Goal: Task Accomplishment & Management: Use online tool/utility

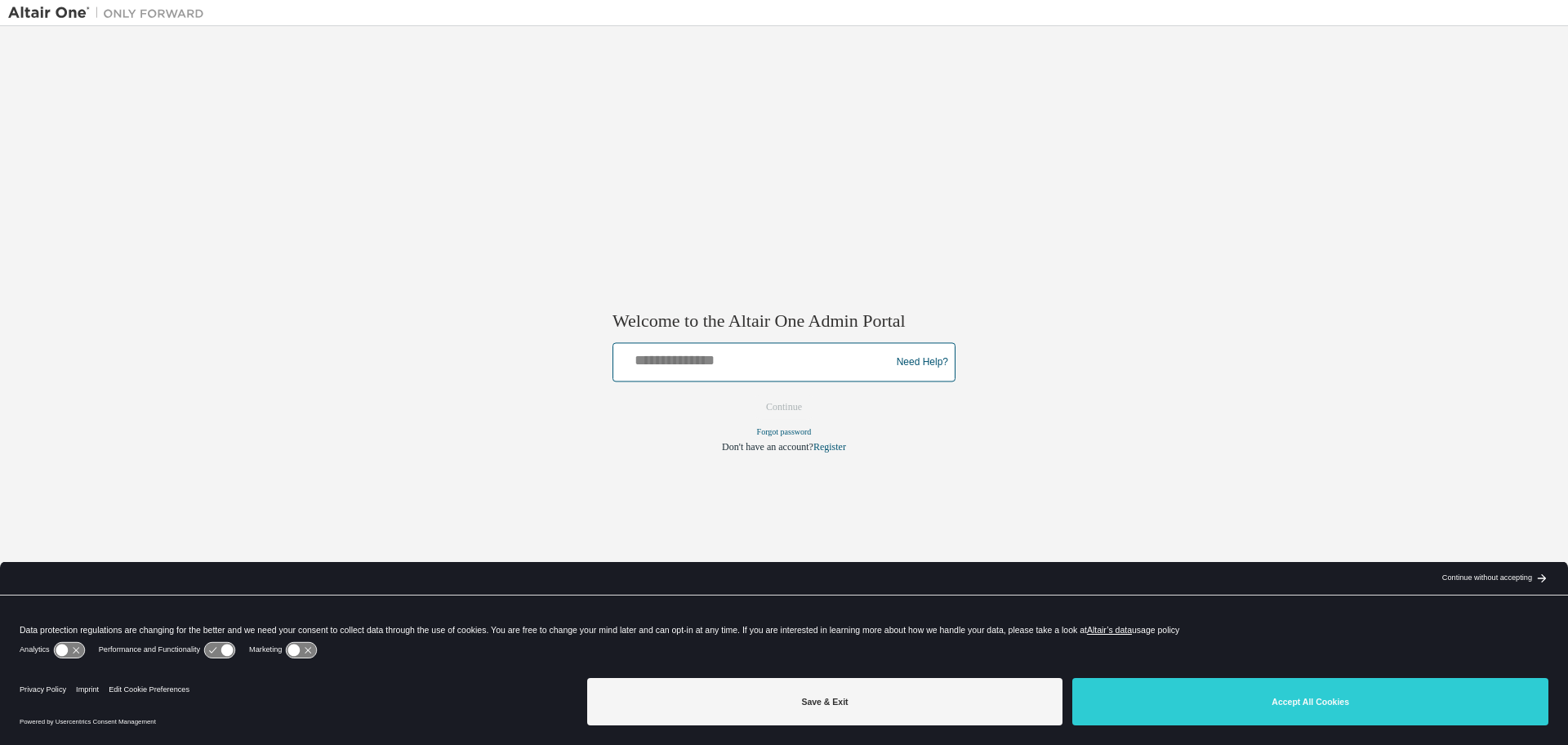
click at [773, 369] on input "text" at bounding box center [754, 359] width 268 height 24
type input "*"
type input "**********"
click at [776, 420] on button "Continue" at bounding box center [783, 407] width 70 height 25
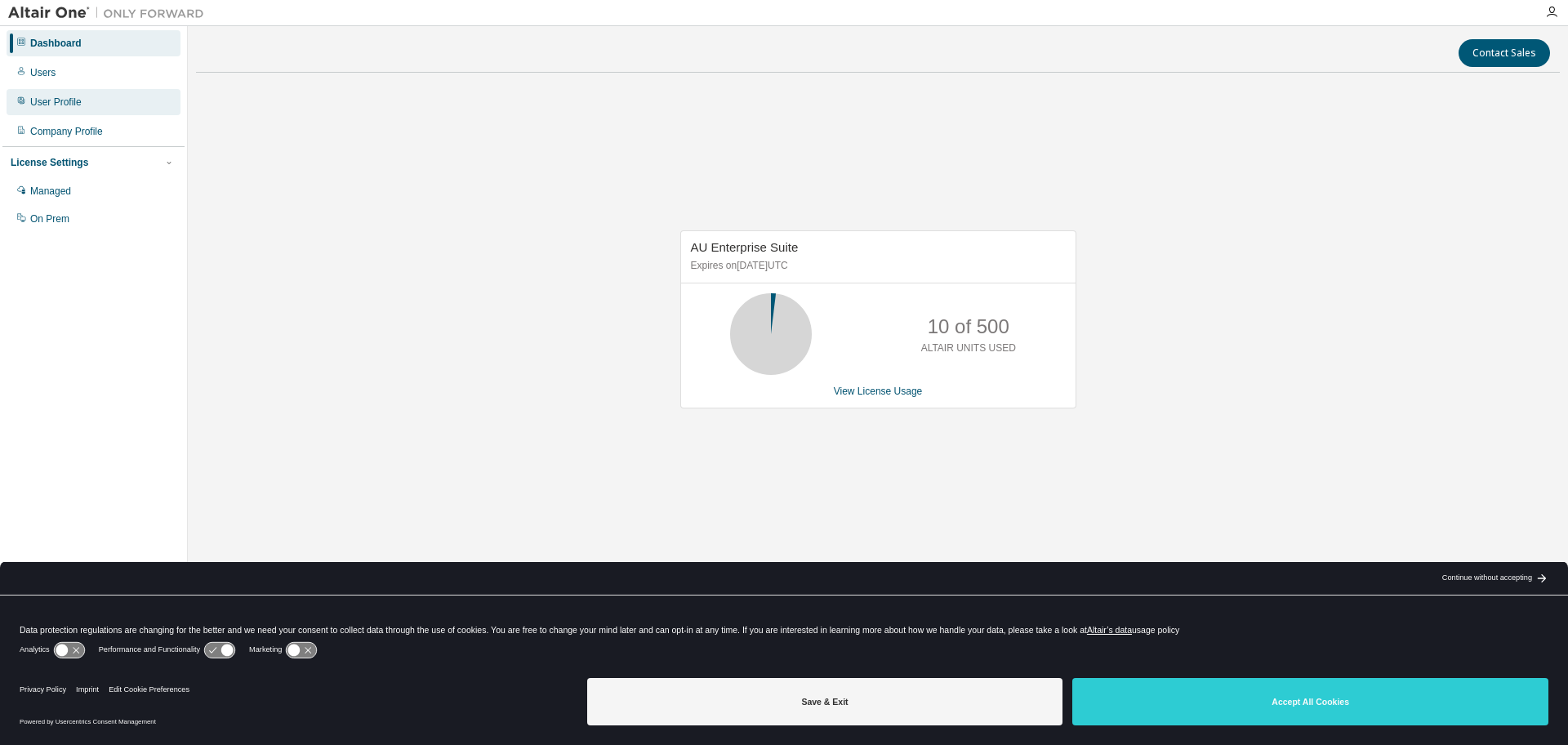
click at [65, 106] on div "User Profile" at bounding box center [56, 101] width 51 height 13
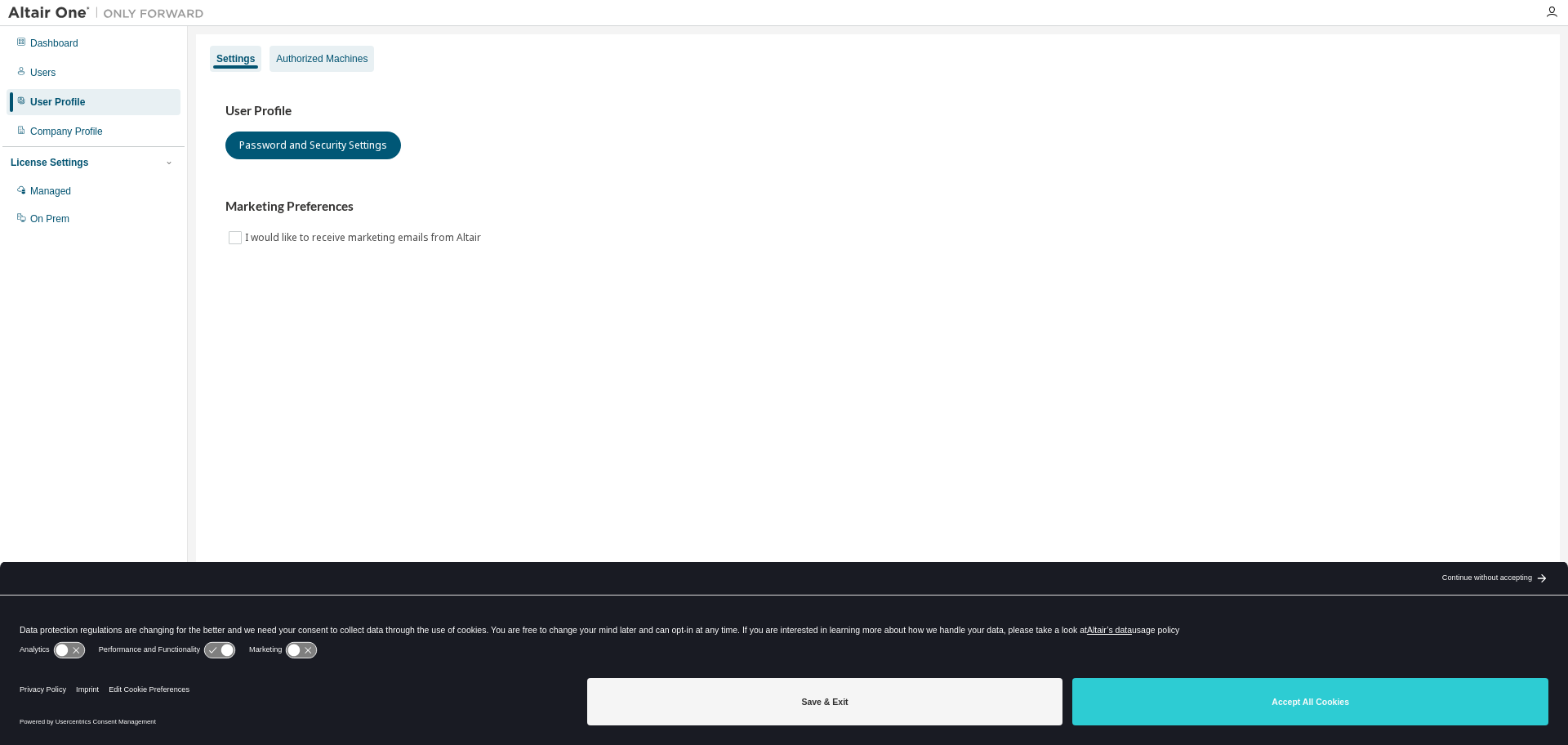
click at [346, 54] on div "Authorized Machines" at bounding box center [321, 58] width 91 height 13
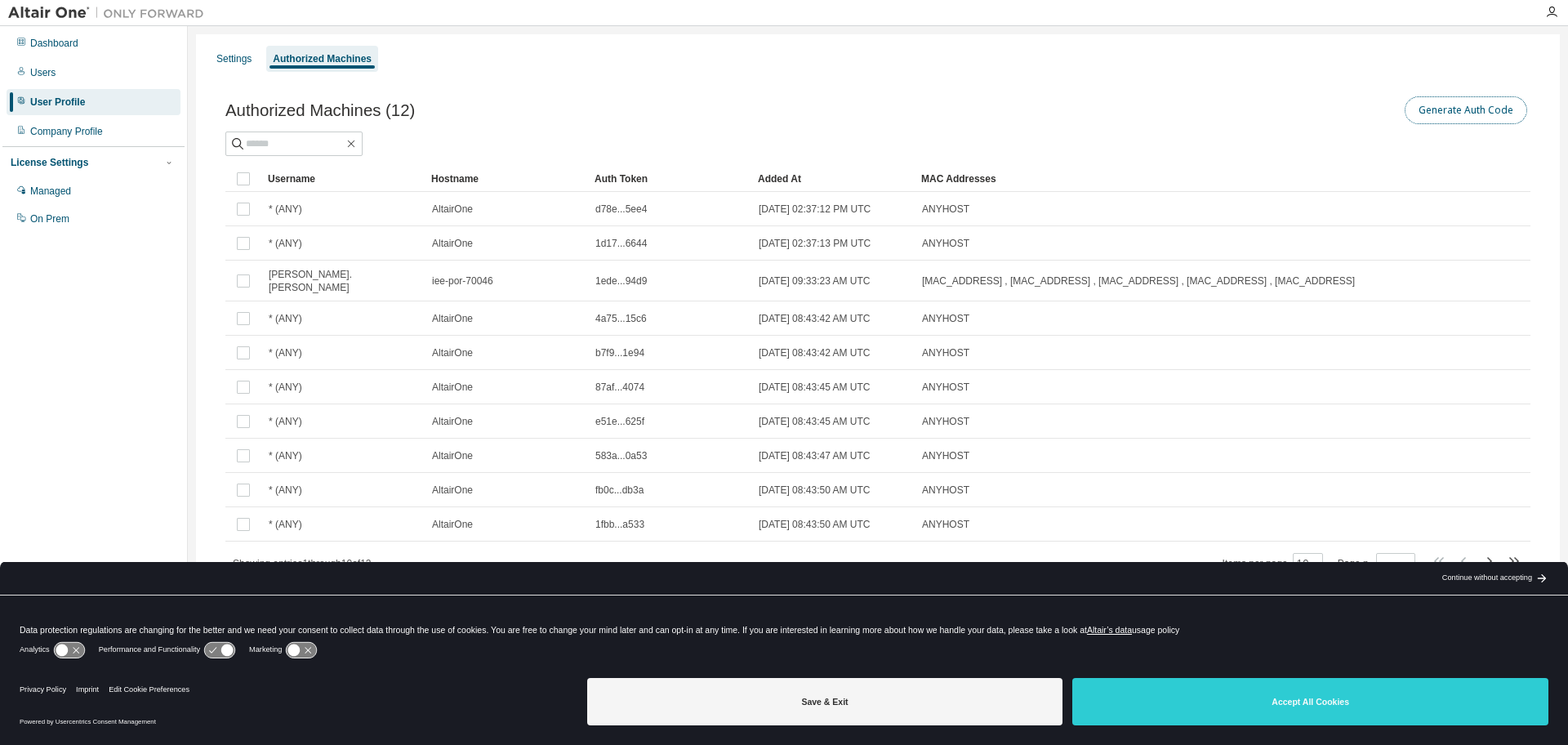
click at [1477, 110] on button "Generate Auth Code" at bounding box center [1465, 110] width 123 height 28
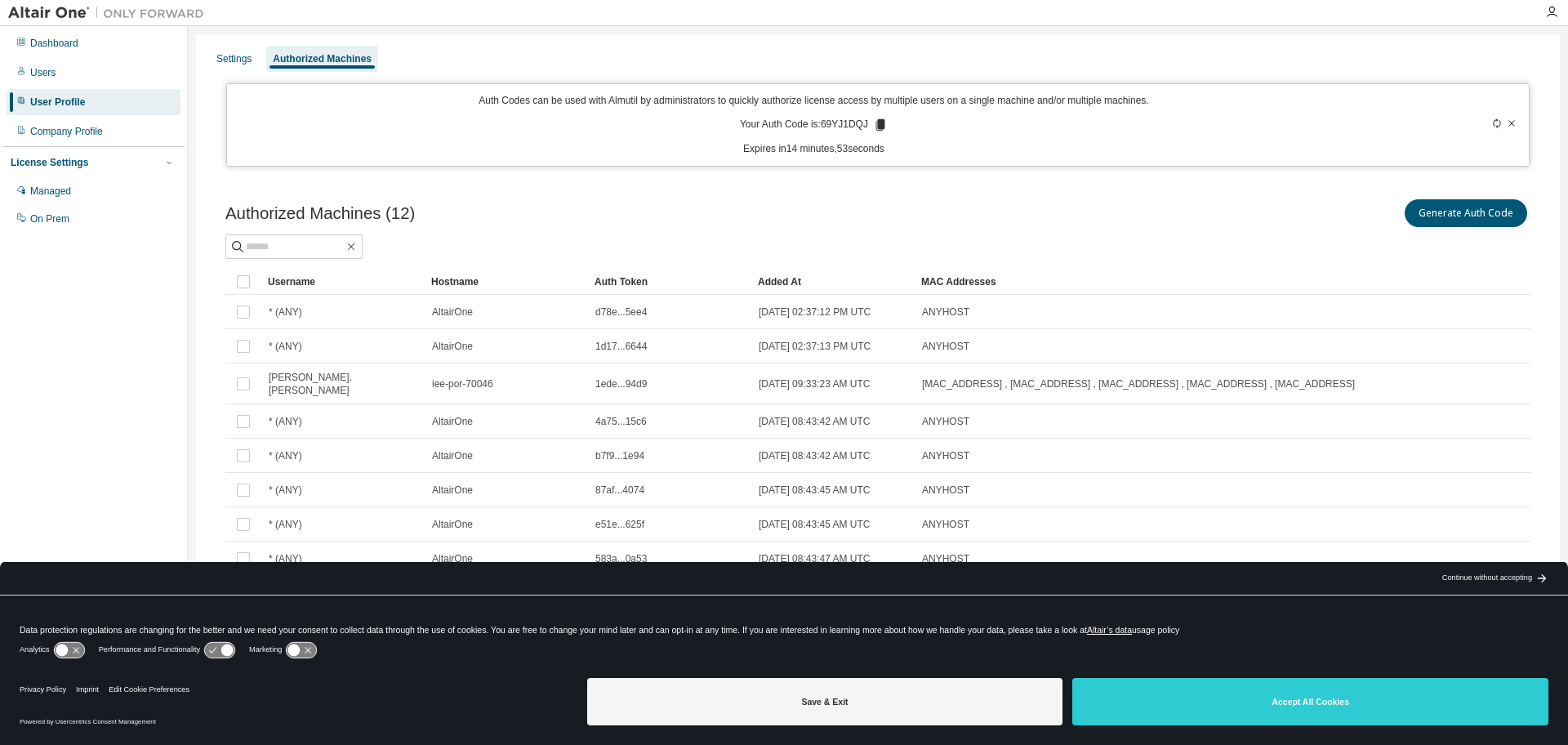
click at [843, 125] on p "Your Auth Code is: 69YJ1DQJ" at bounding box center [813, 125] width 147 height 15
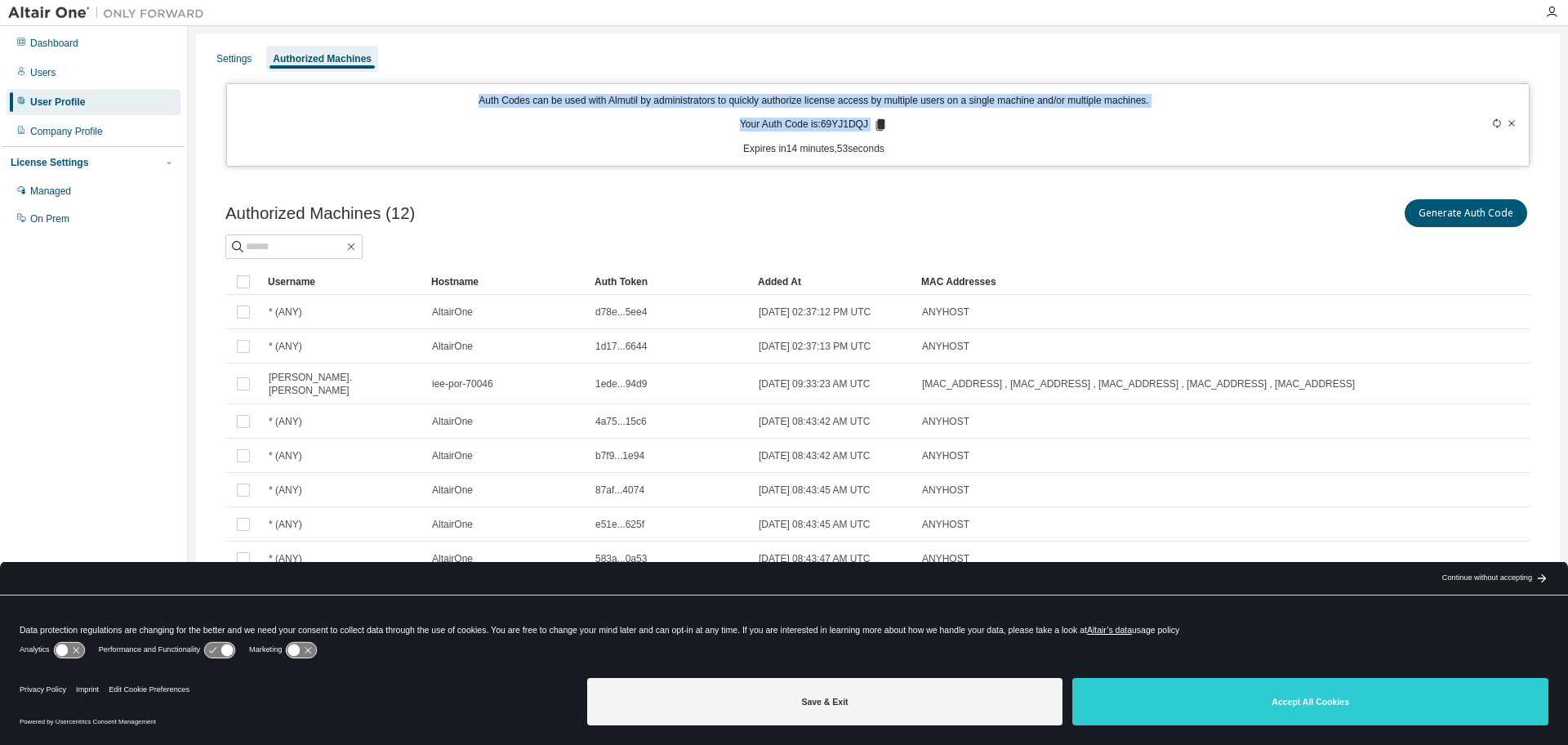
click at [843, 125] on p "Your Auth Code is: 69YJ1DQJ" at bounding box center [813, 125] width 147 height 15
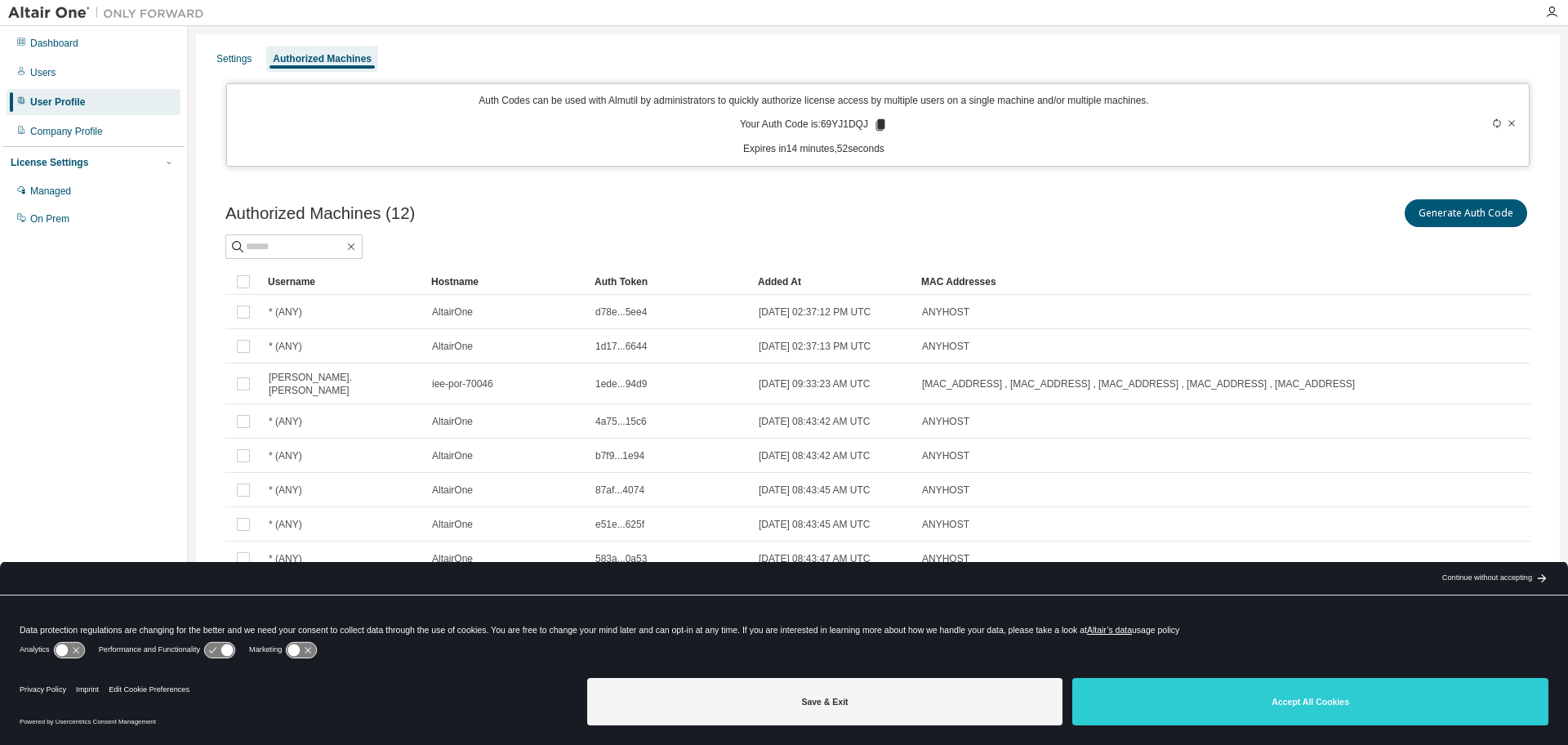
click at [1011, 121] on div "Auth Codes can be used with Almutil by administrators to quickly authorize lice…" at bounding box center [813, 125] width 1154 height 62
click at [883, 120] on icon at bounding box center [880, 125] width 9 height 12
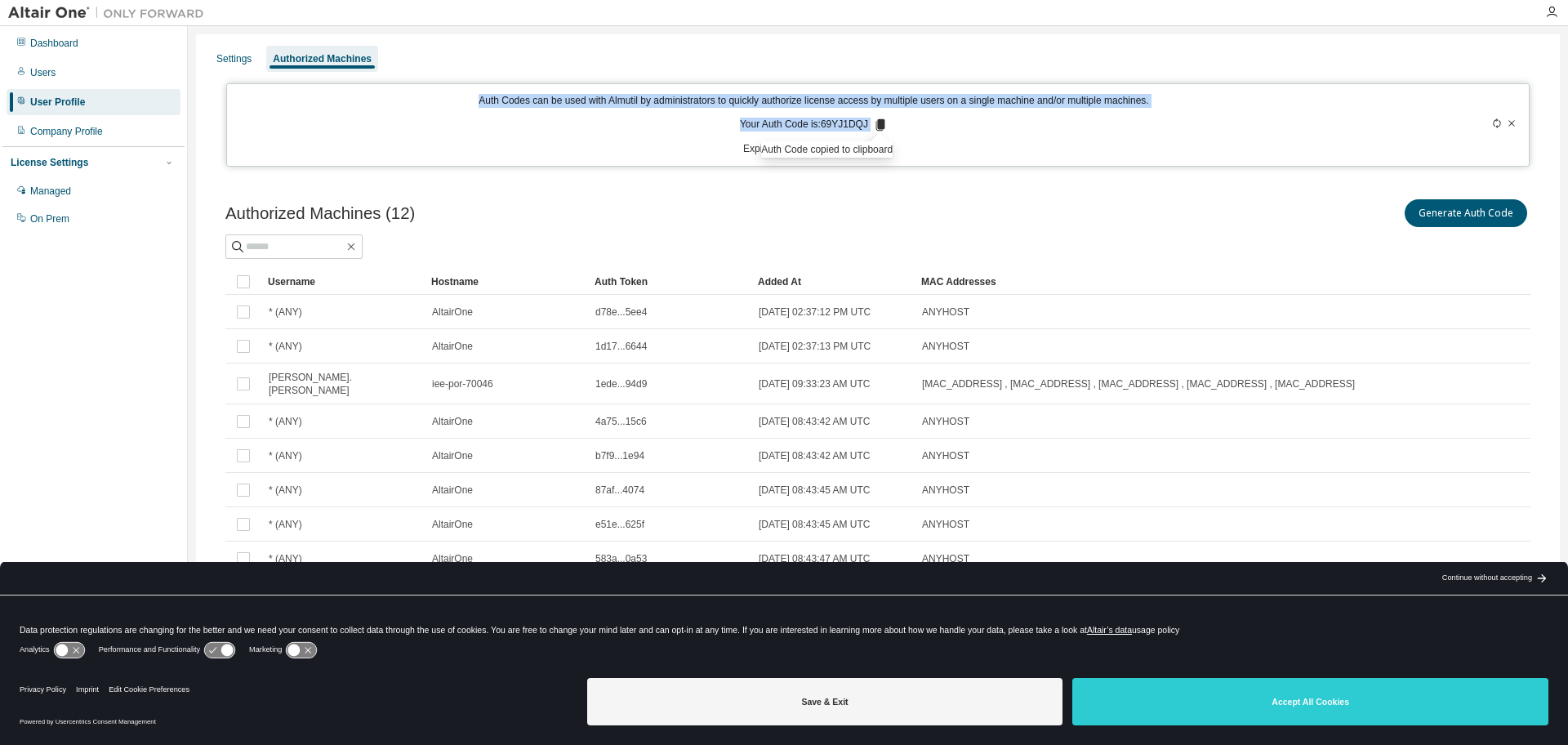
drag, startPoint x: 413, startPoint y: 94, endPoint x: 993, endPoint y: 128, distance: 581.0
click at [993, 128] on div "Auth Codes can be used with Almutil by administrators to quickly authorize lice…" at bounding box center [813, 125] width 1154 height 62
copy div "Auth Codes can be used with Almutil by administrators to quickly authorize lice…"
click at [1551, 17] on icon "button" at bounding box center [1550, 12] width 13 height 13
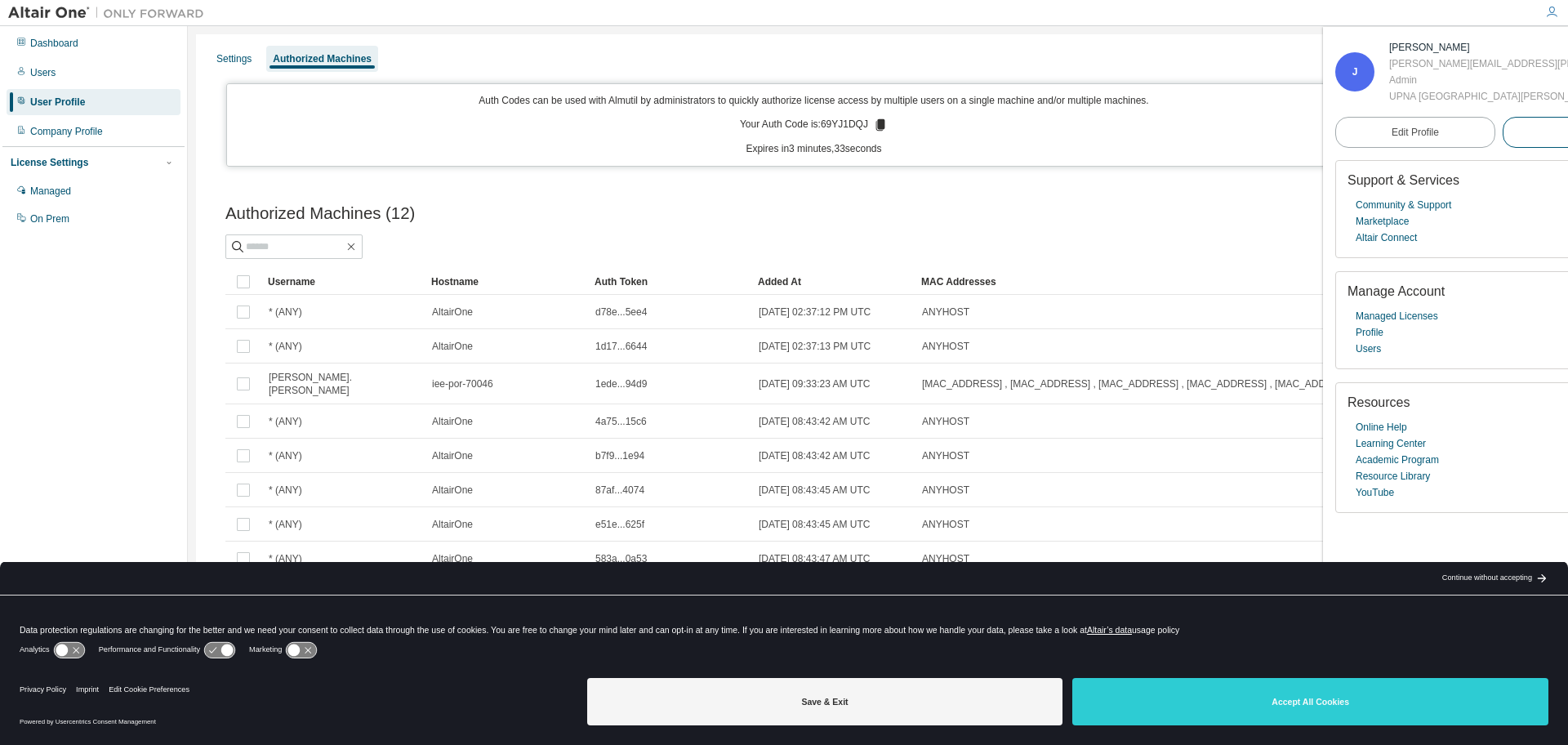
click at [1502, 147] on button "Logout" at bounding box center [1582, 133] width 160 height 31
